Goal: Transaction & Acquisition: Purchase product/service

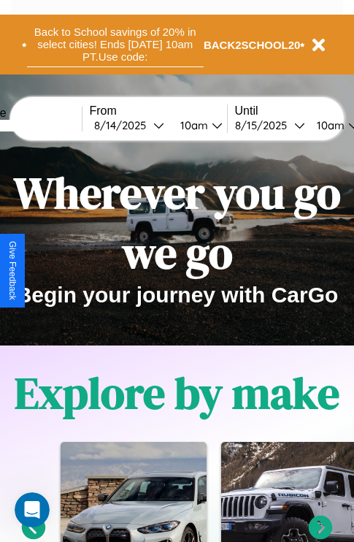
click at [115, 45] on button "Back to School savings of 20% in select cities! Ends [DATE] 10am PT. Use code:" at bounding box center [115, 44] width 177 height 45
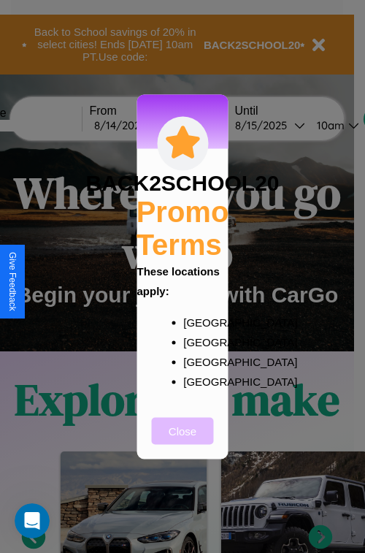
click at [183, 440] on button "Close" at bounding box center [183, 430] width 62 height 27
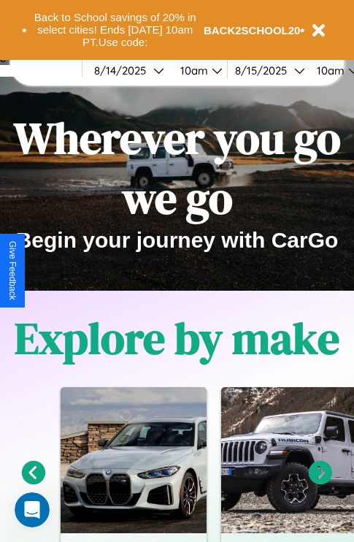
scroll to position [225, 0]
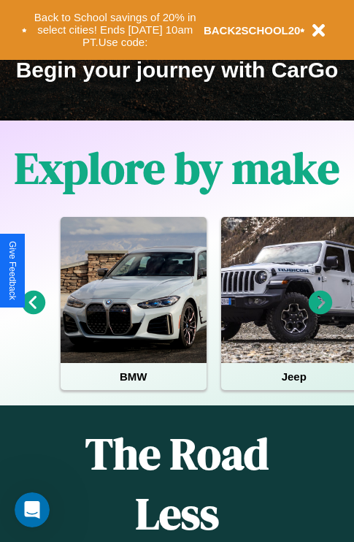
click at [321, 313] on icon at bounding box center [321, 303] width 24 height 24
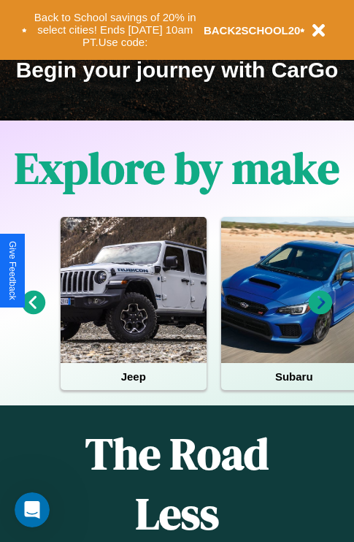
click at [321, 313] on icon at bounding box center [321, 303] width 24 height 24
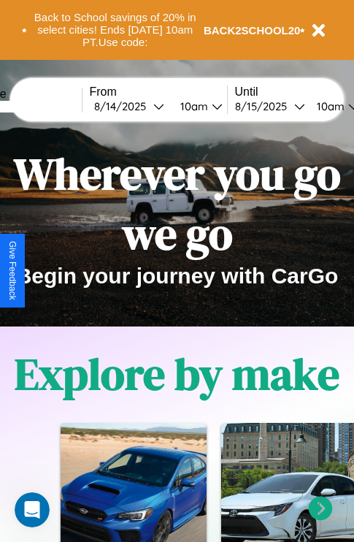
scroll to position [0, 0]
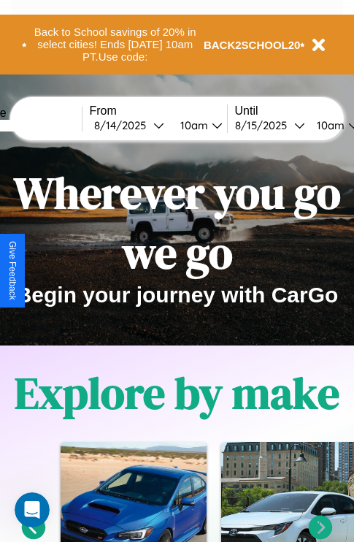
click at [49, 125] on input "text" at bounding box center [27, 126] width 110 height 12
type input "**********"
click at [146, 125] on div "[DATE]" at bounding box center [123, 125] width 59 height 14
select select "*"
select select "****"
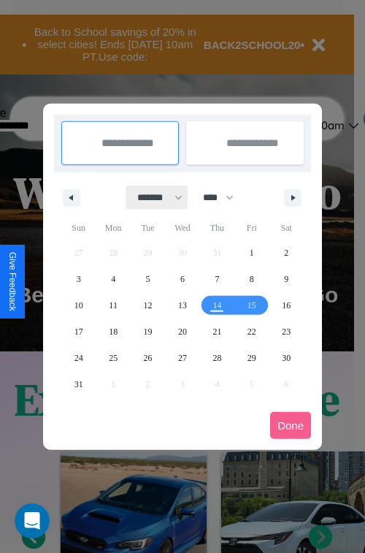
click at [153, 197] on select "******* ******** ***** ***** *** **** **** ****** ********* ******* ******** **…" at bounding box center [157, 198] width 62 height 24
select select "*"
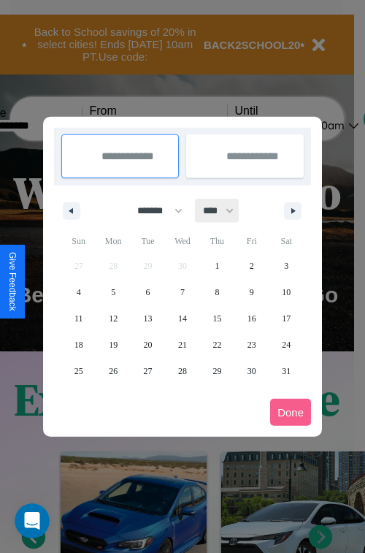
click at [225, 210] on select "**** **** **** **** **** **** **** **** **** **** **** **** **** **** **** ****…" at bounding box center [218, 211] width 44 height 24
select select "****"
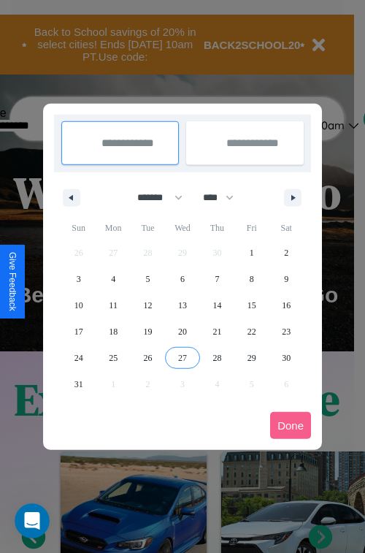
click at [182, 357] on span "27" at bounding box center [182, 358] width 9 height 26
type input "**********"
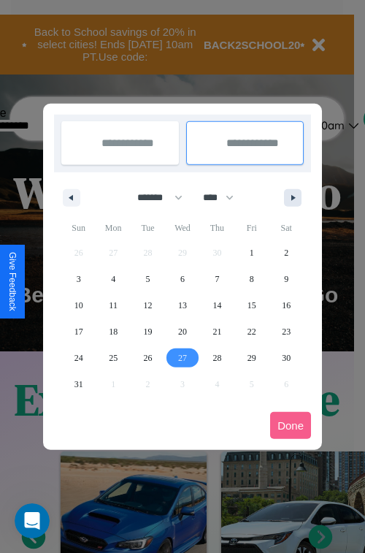
click at [293, 197] on icon "button" at bounding box center [295, 198] width 7 height 6
select select "*"
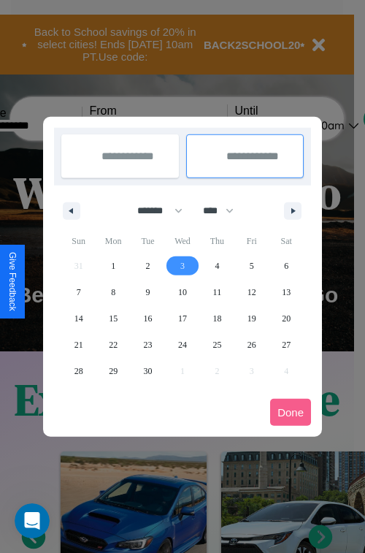
click at [182, 265] on span "3" at bounding box center [182, 266] width 4 height 26
type input "**********"
select select "*"
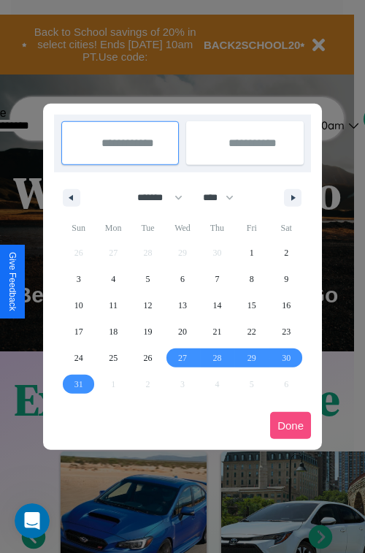
click at [291, 425] on button "Done" at bounding box center [290, 425] width 41 height 27
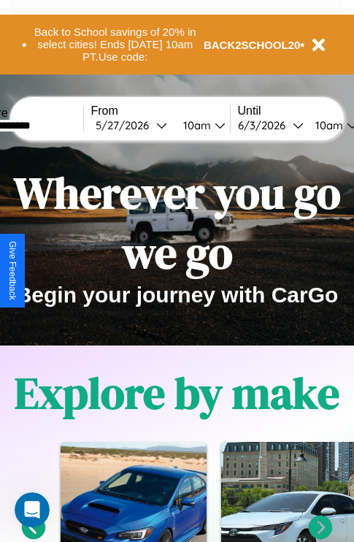
scroll to position [0, 53]
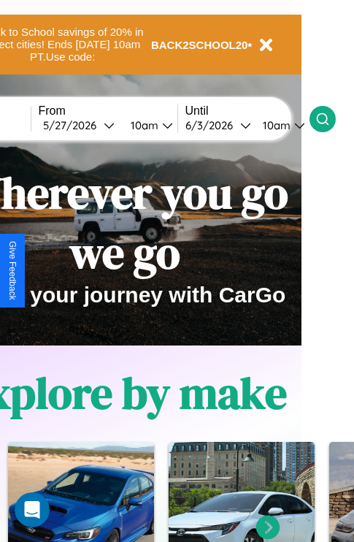
click at [330, 118] on icon at bounding box center [323, 119] width 15 height 15
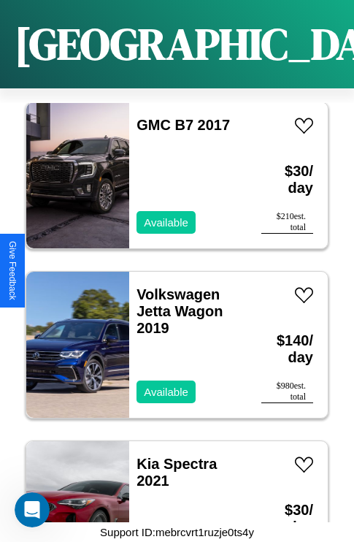
scroll to position [2766, 0]
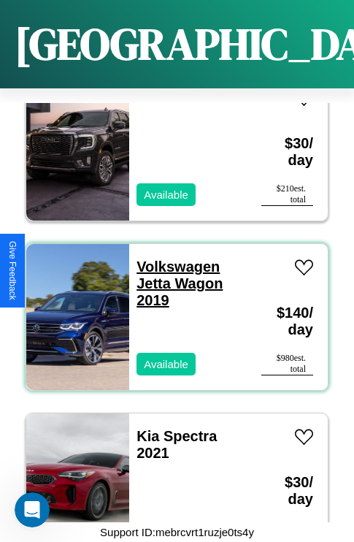
click at [174, 259] on link "Volkswagen Jetta Wagon 2019" at bounding box center [180, 284] width 86 height 50
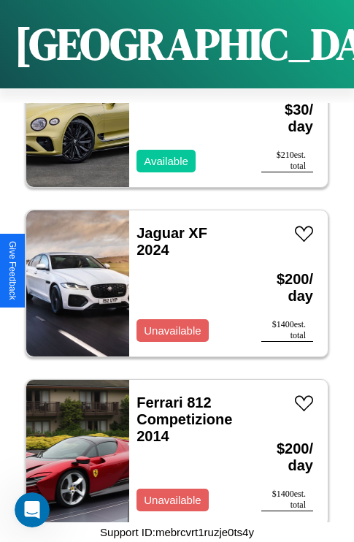
scroll to position [902, 0]
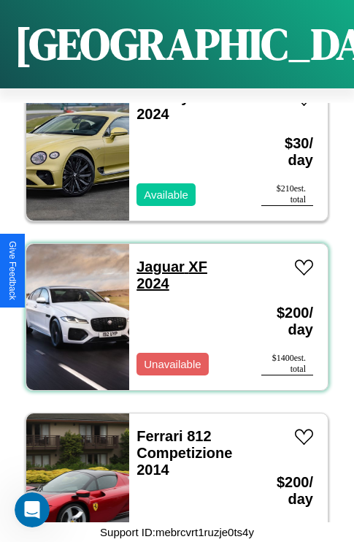
click at [156, 259] on link "Jaguar XF 2024" at bounding box center [172, 275] width 71 height 33
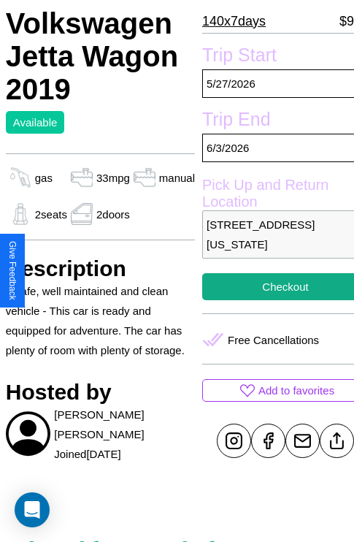
scroll to position [364, 50]
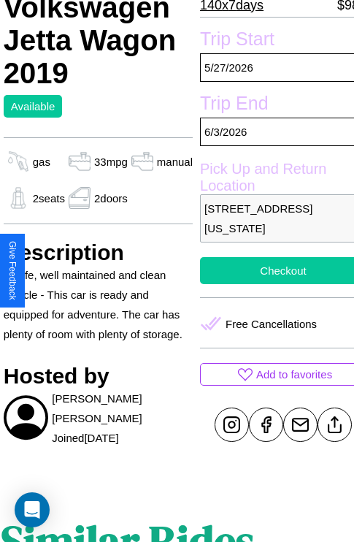
click at [271, 270] on button "Checkout" at bounding box center [283, 270] width 167 height 27
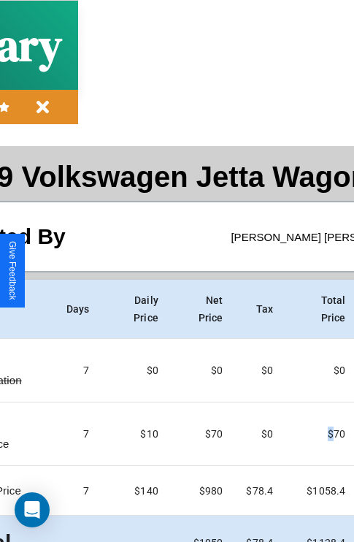
scroll to position [77, 167]
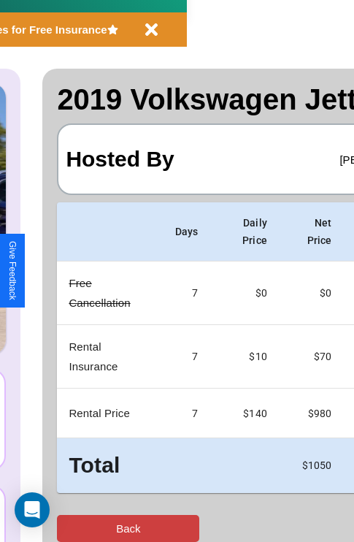
click at [71, 528] on button "Back" at bounding box center [128, 528] width 142 height 27
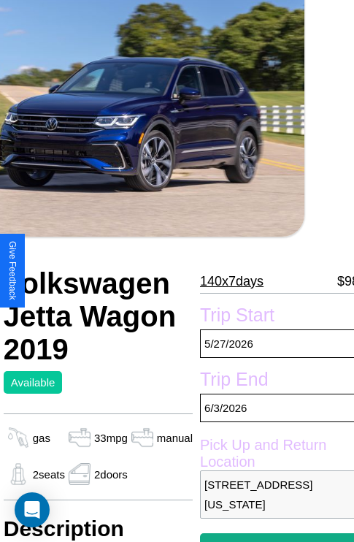
scroll to position [98, 50]
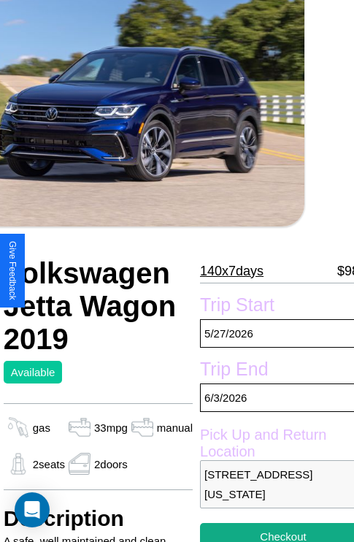
click at [225, 271] on p "140 x 7 days" at bounding box center [232, 270] width 64 height 23
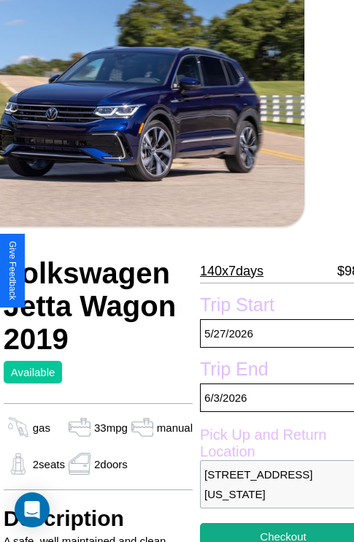
click at [225, 271] on p "140 x 7 days" at bounding box center [232, 270] width 64 height 23
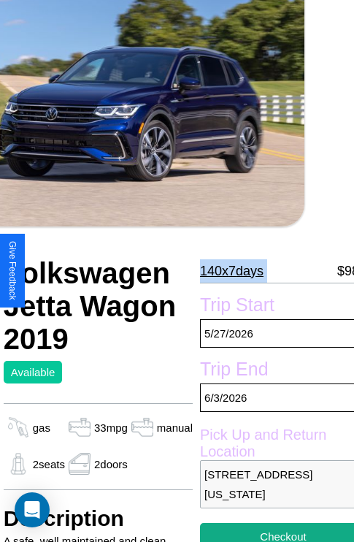
click at [225, 271] on p "140 x 7 days" at bounding box center [232, 270] width 64 height 23
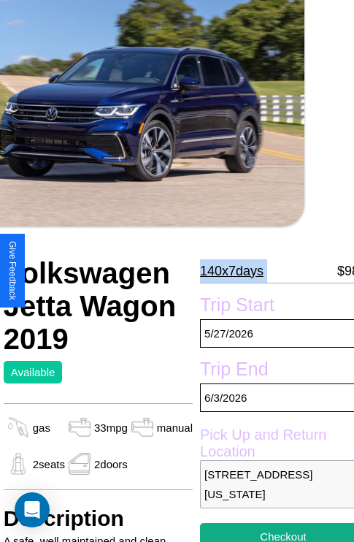
click at [225, 271] on p "140 x 7 days" at bounding box center [232, 270] width 64 height 23
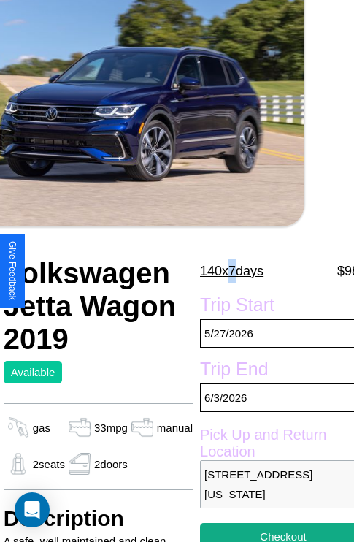
click at [225, 271] on p "140 x 7 days" at bounding box center [232, 270] width 64 height 23
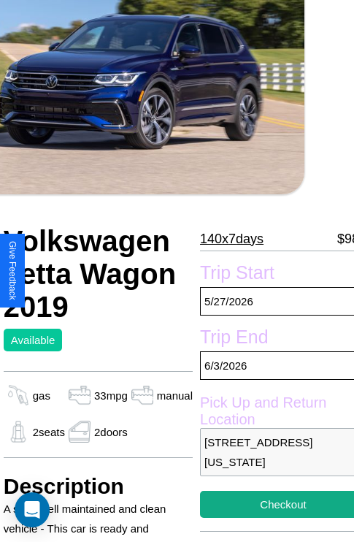
scroll to position [131, 50]
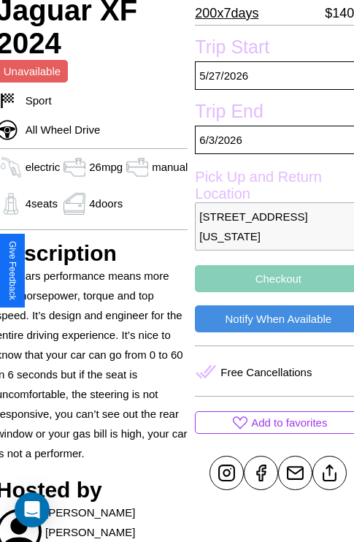
scroll to position [365, 58]
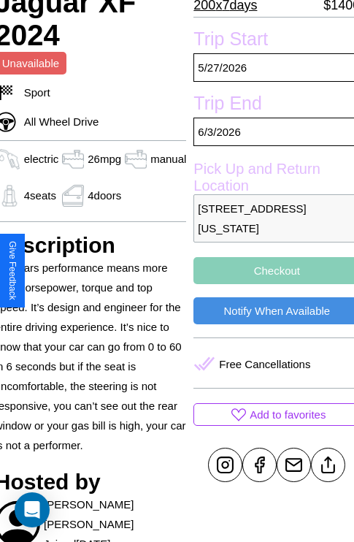
click at [271, 270] on button "Checkout" at bounding box center [277, 270] width 167 height 27
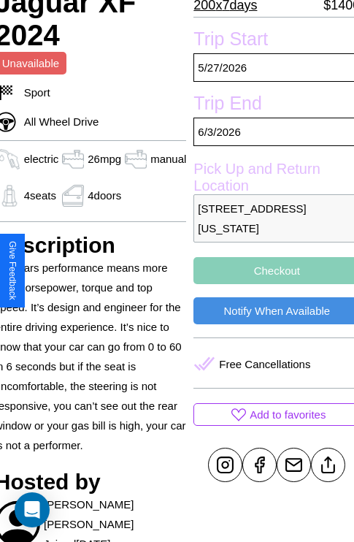
click at [271, 270] on button "Checkout" at bounding box center [277, 270] width 167 height 27
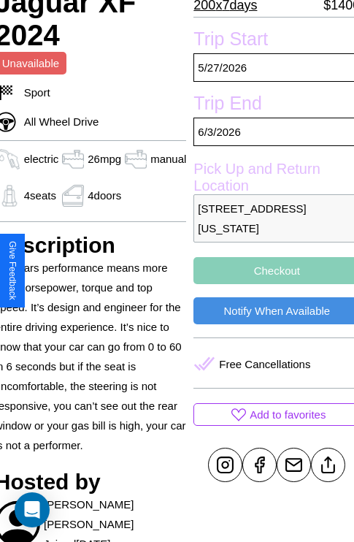
click at [271, 270] on button "Checkout" at bounding box center [277, 270] width 167 height 27
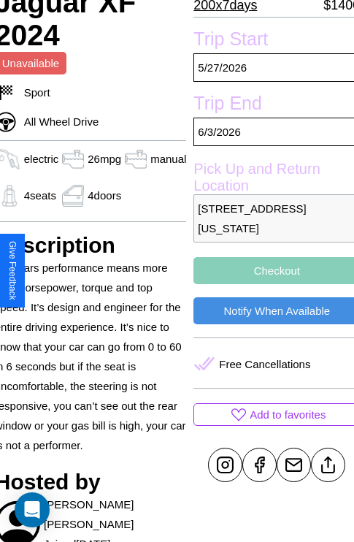
click at [271, 270] on button "Checkout" at bounding box center [277, 270] width 167 height 27
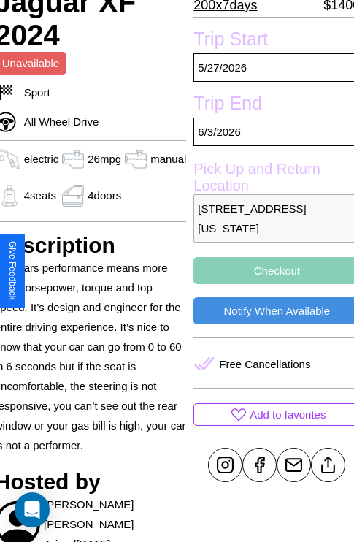
click at [271, 270] on button "Checkout" at bounding box center [277, 270] width 167 height 27
